Goal: Transaction & Acquisition: Book appointment/travel/reservation

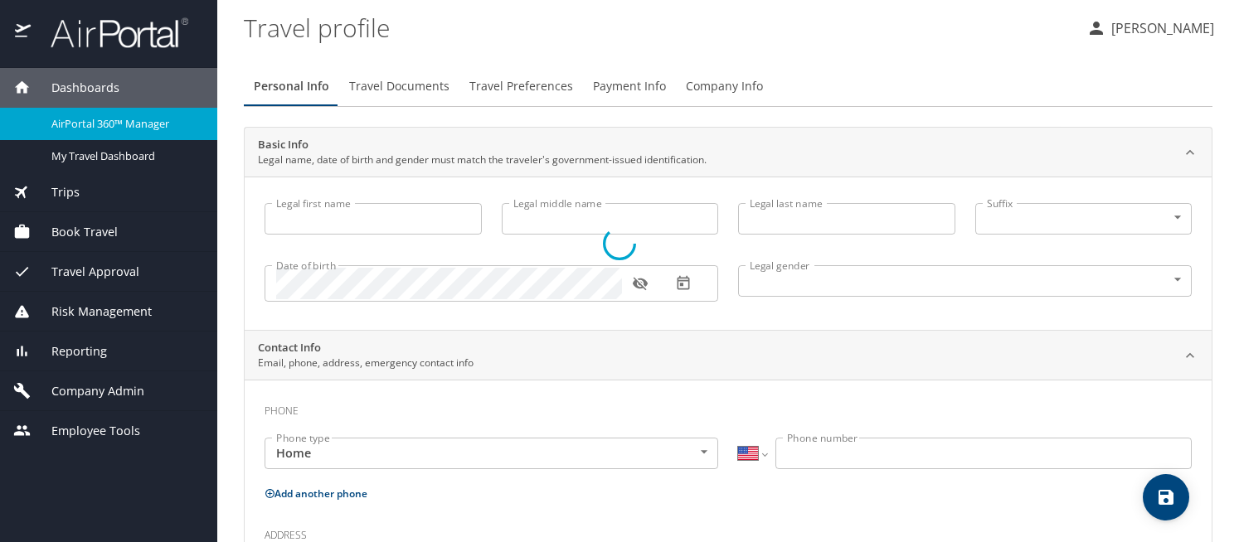
select select "US"
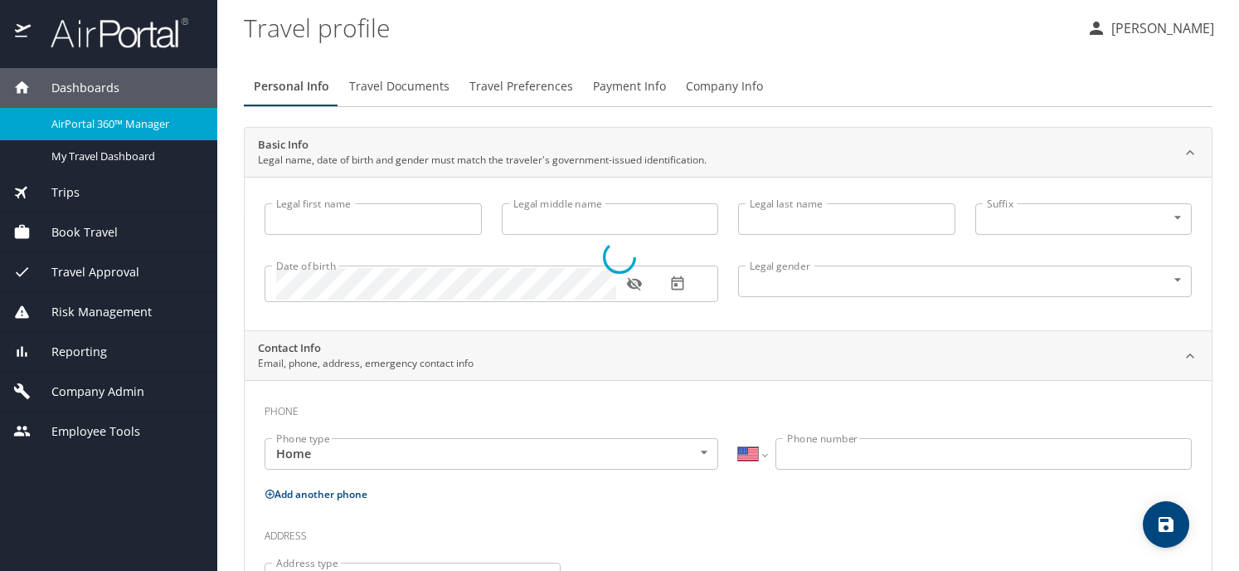
type input "Jennifer"
type input "Patricia Jessie"
type input "Cook"
type input "Undisclosed"
type input "Patricia"
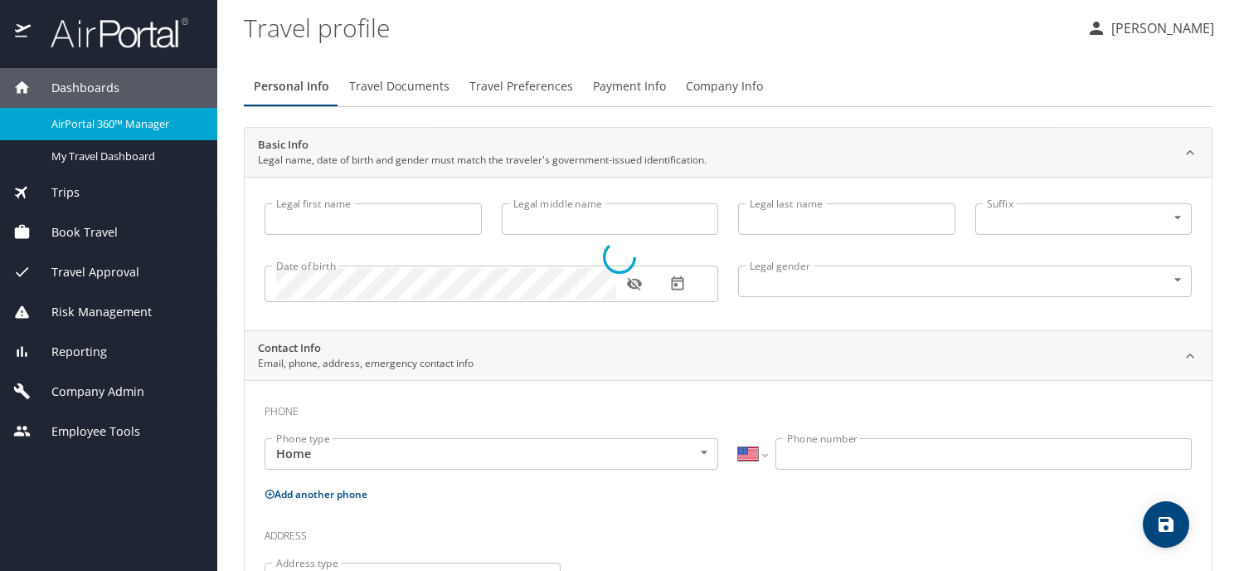
type input "Cook"
type input "(425) 890-1927"
type input "patricia.cook@outlook.com"
select select "US"
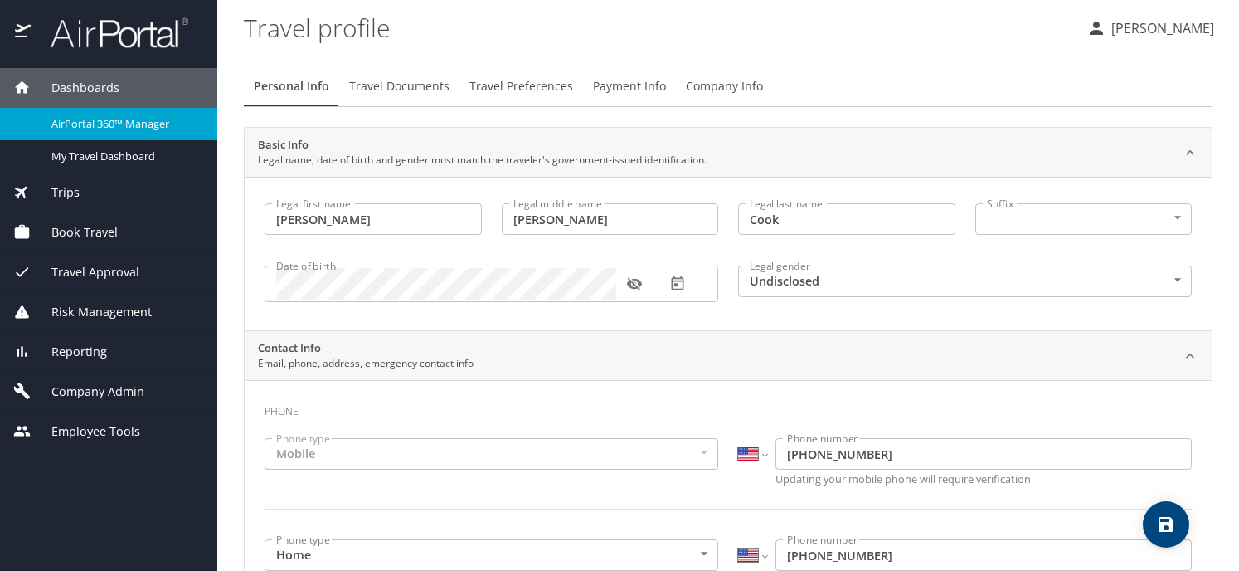
click at [146, 231] on div "Book Travel" at bounding box center [108, 232] width 191 height 18
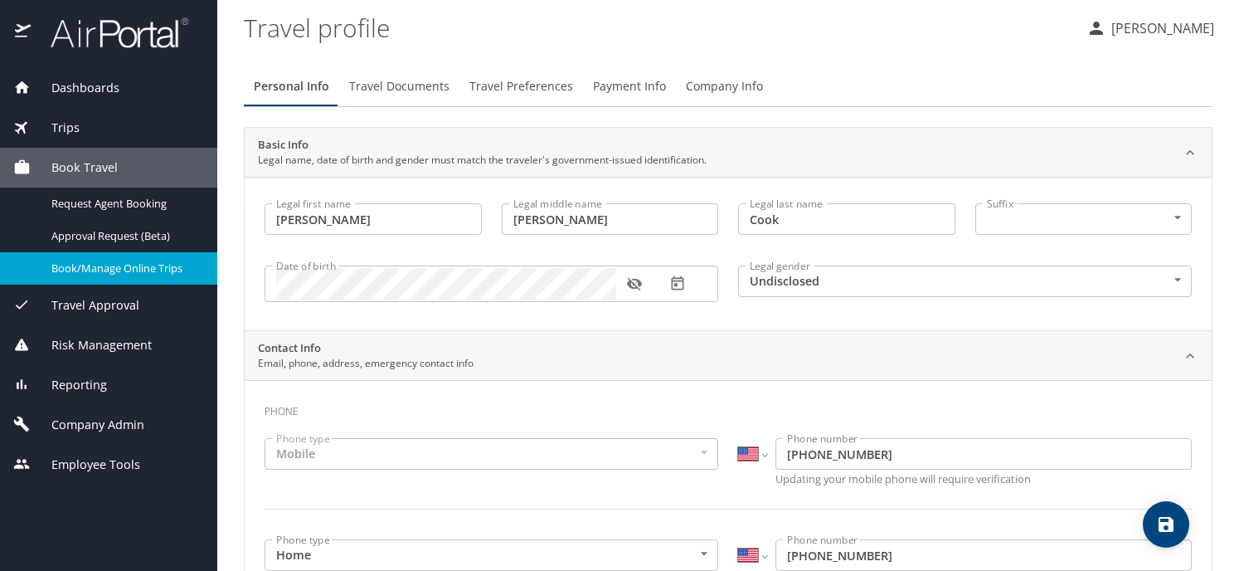
click at [143, 268] on span "Book/Manage Online Trips" at bounding box center [124, 268] width 146 height 16
click at [73, 274] on span "Book/Manage Online Trips" at bounding box center [124, 268] width 146 height 16
click at [134, 273] on span "Book/Manage Online Trips" at bounding box center [124, 268] width 146 height 16
